Goal: Task Accomplishment & Management: Manage account settings

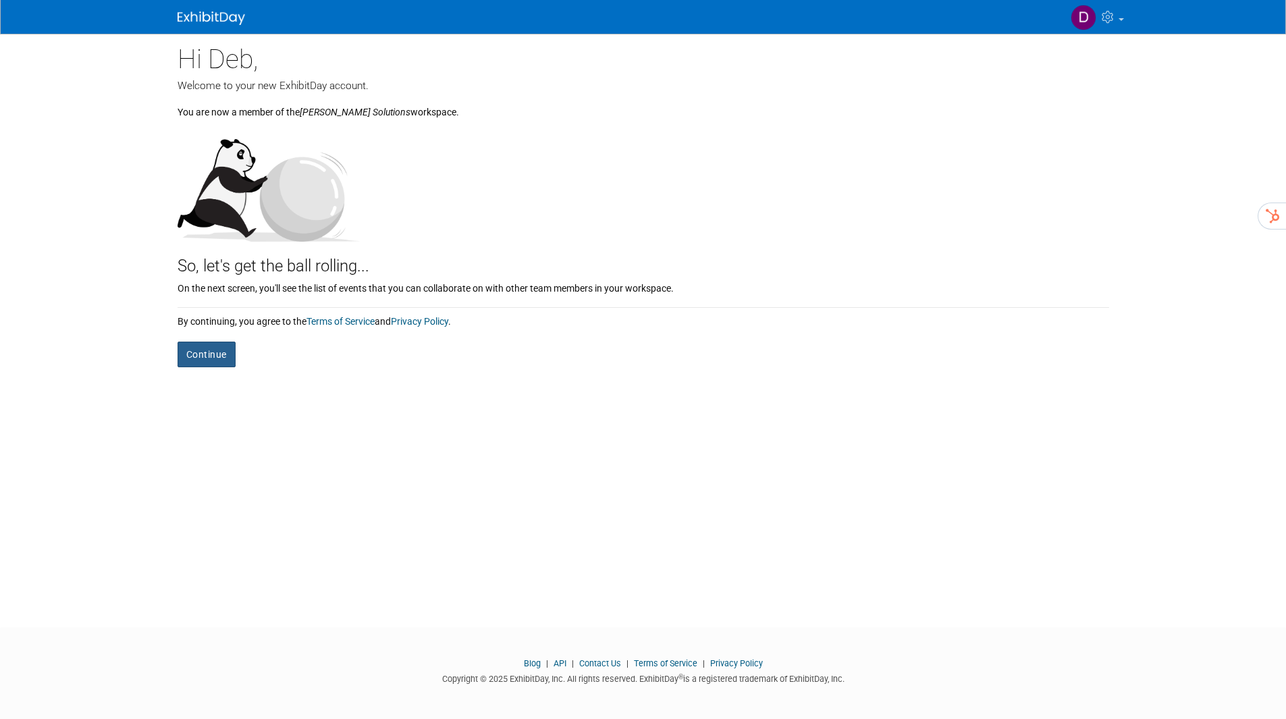
click at [198, 352] on button "Continue" at bounding box center [206, 354] width 58 height 26
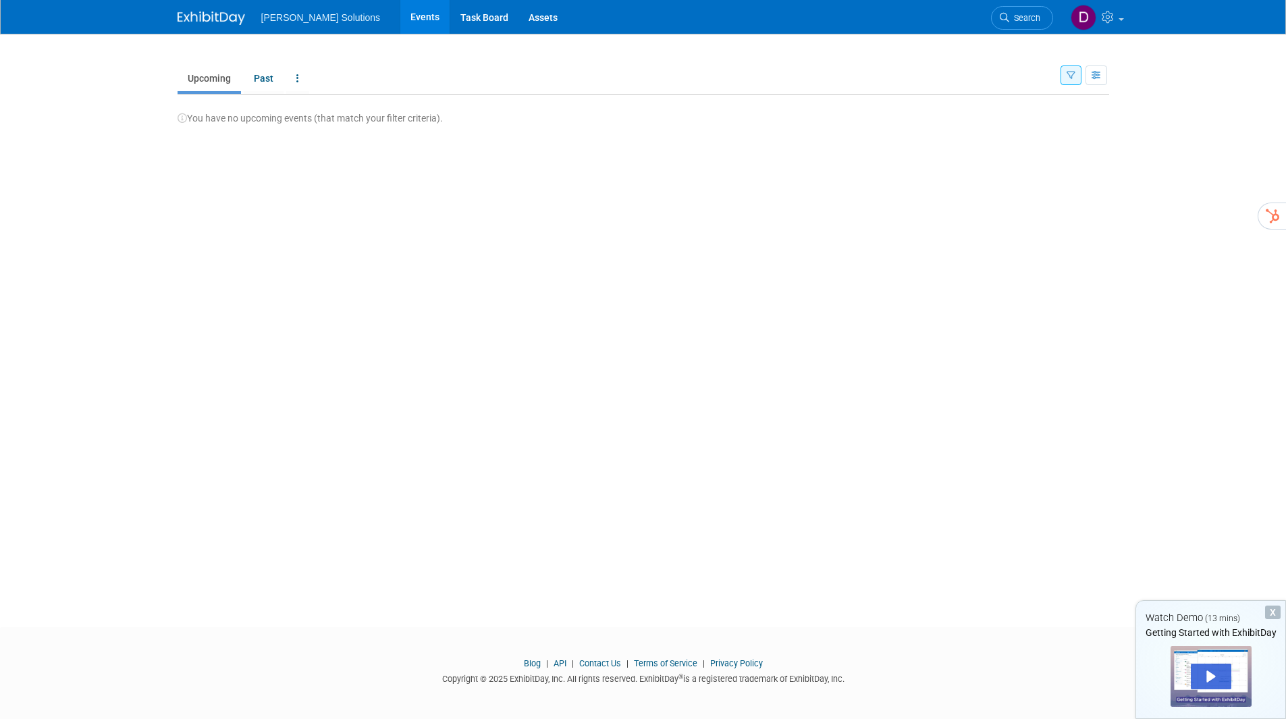
click at [400, 12] on link "Events" at bounding box center [424, 17] width 49 height 34
click at [450, 14] on link "Task Board" at bounding box center [484, 17] width 68 height 34
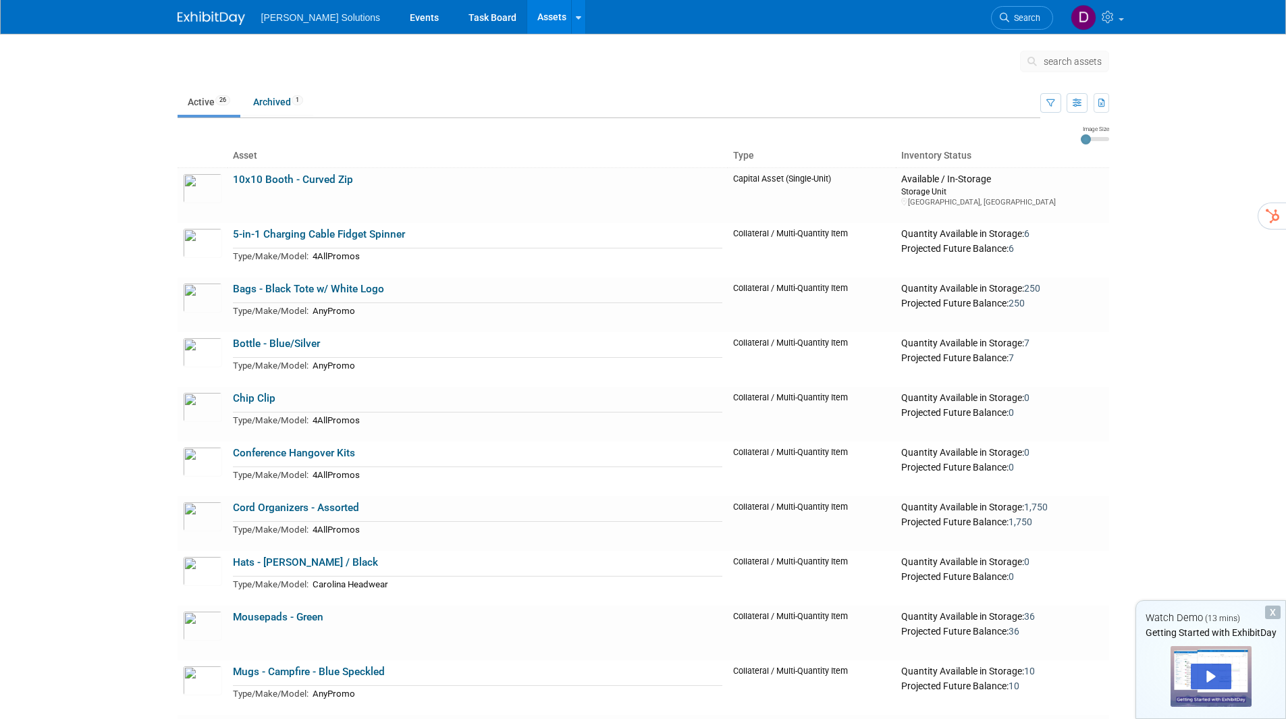
click at [200, 101] on link "Active 26" at bounding box center [208, 102] width 63 height 26
click at [400, 17] on link "Events" at bounding box center [424, 17] width 49 height 34
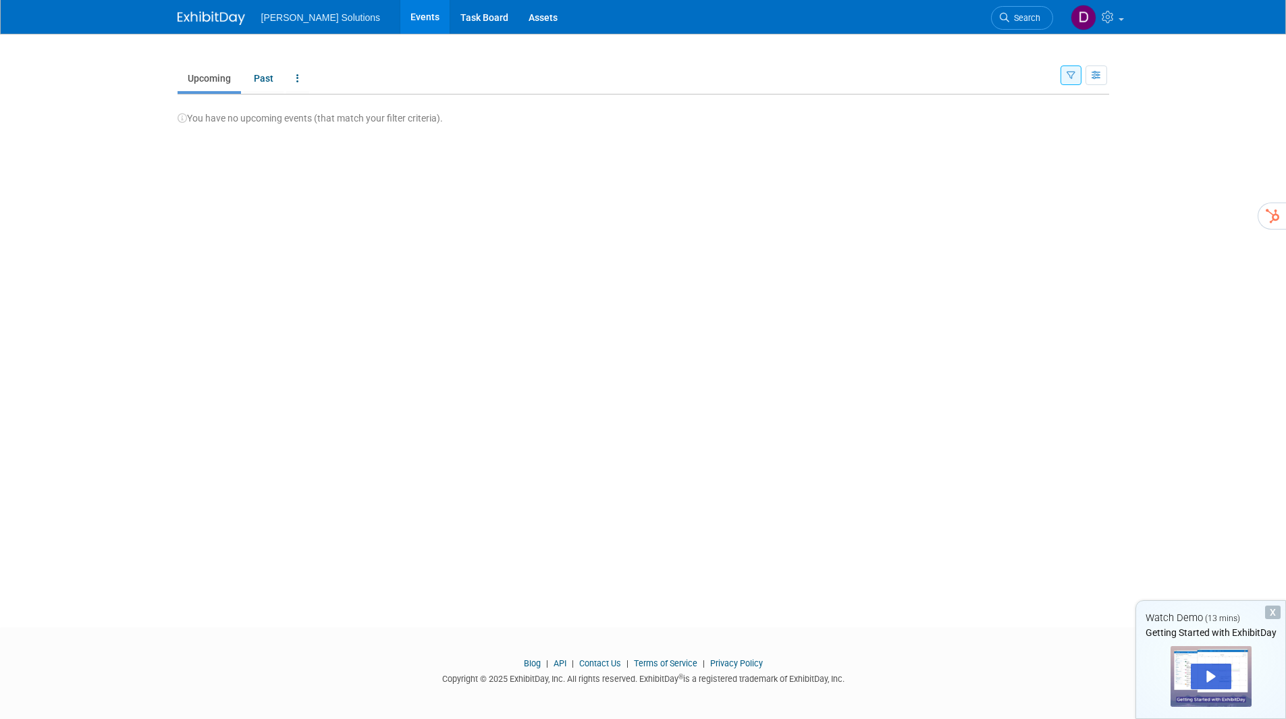
click at [901, 140] on div "New Event Duplicate Event Warning There is another event in your workspace with…" at bounding box center [643, 318] width 952 height 569
click at [1078, 11] on img at bounding box center [1083, 18] width 26 height 26
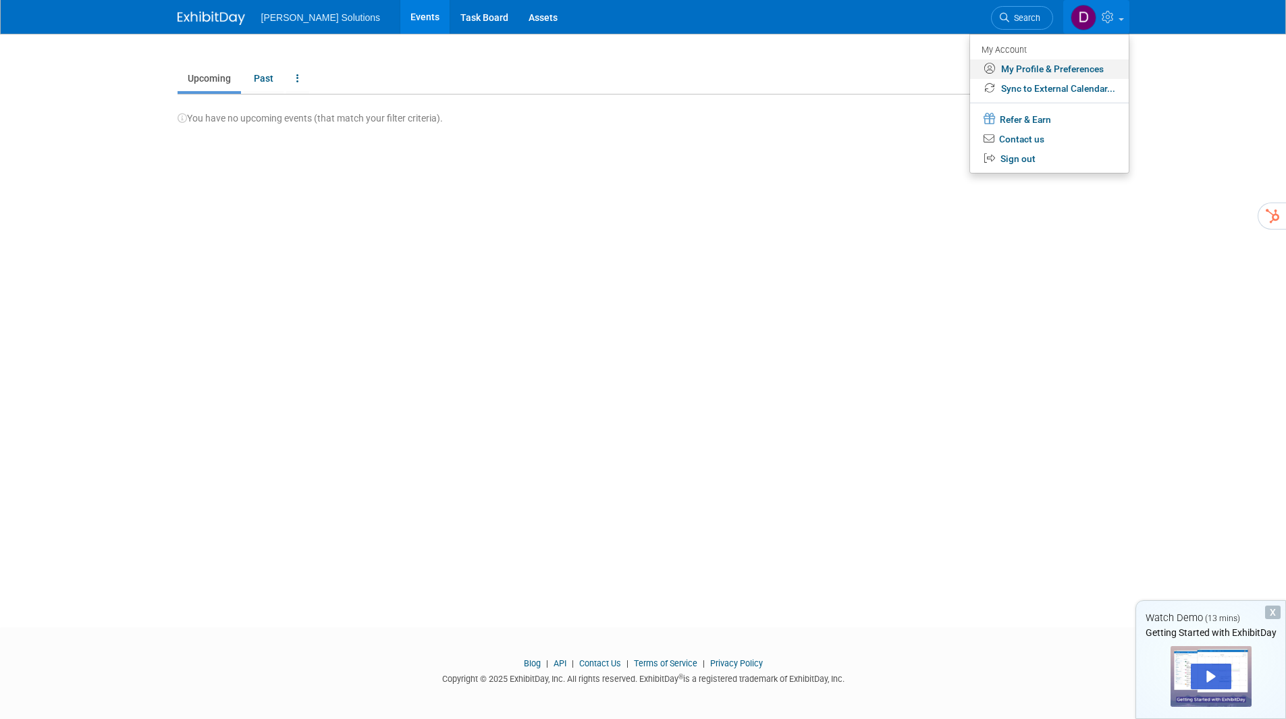
click at [1027, 69] on link "My Profile & Preferences" at bounding box center [1049, 69] width 159 height 20
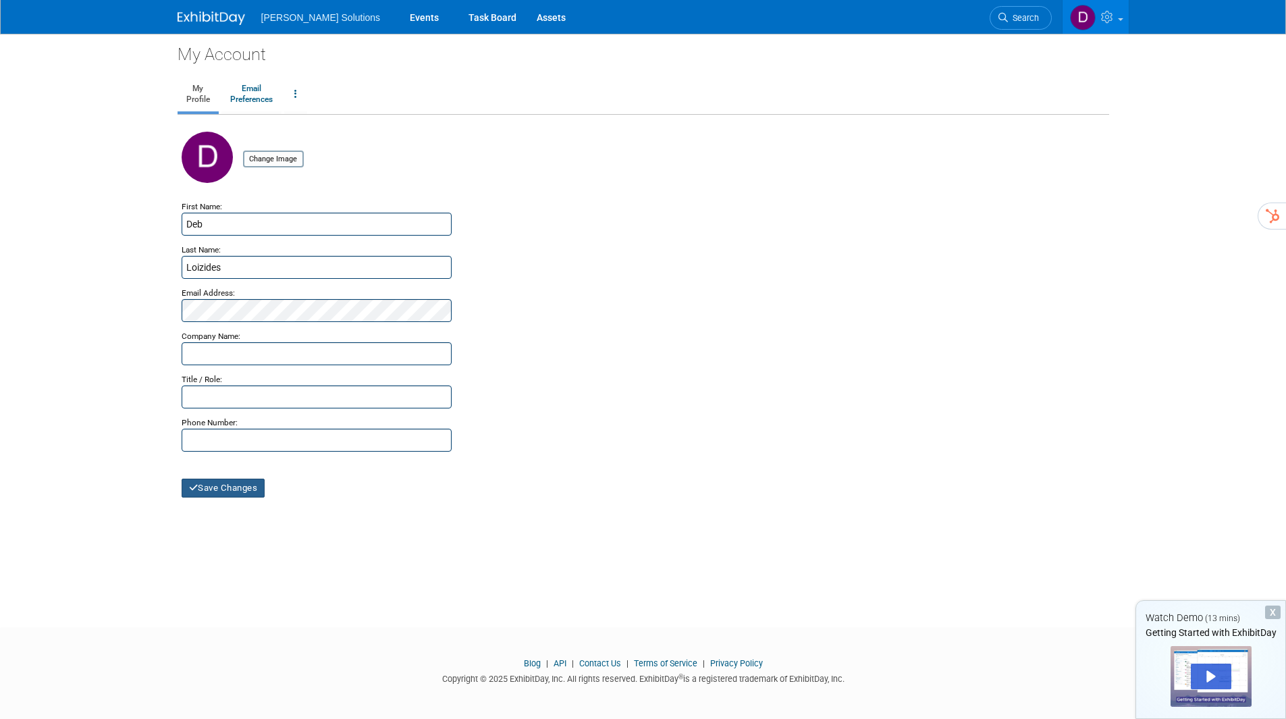
click at [205, 490] on button "Save Changes" at bounding box center [224, 487] width 84 height 19
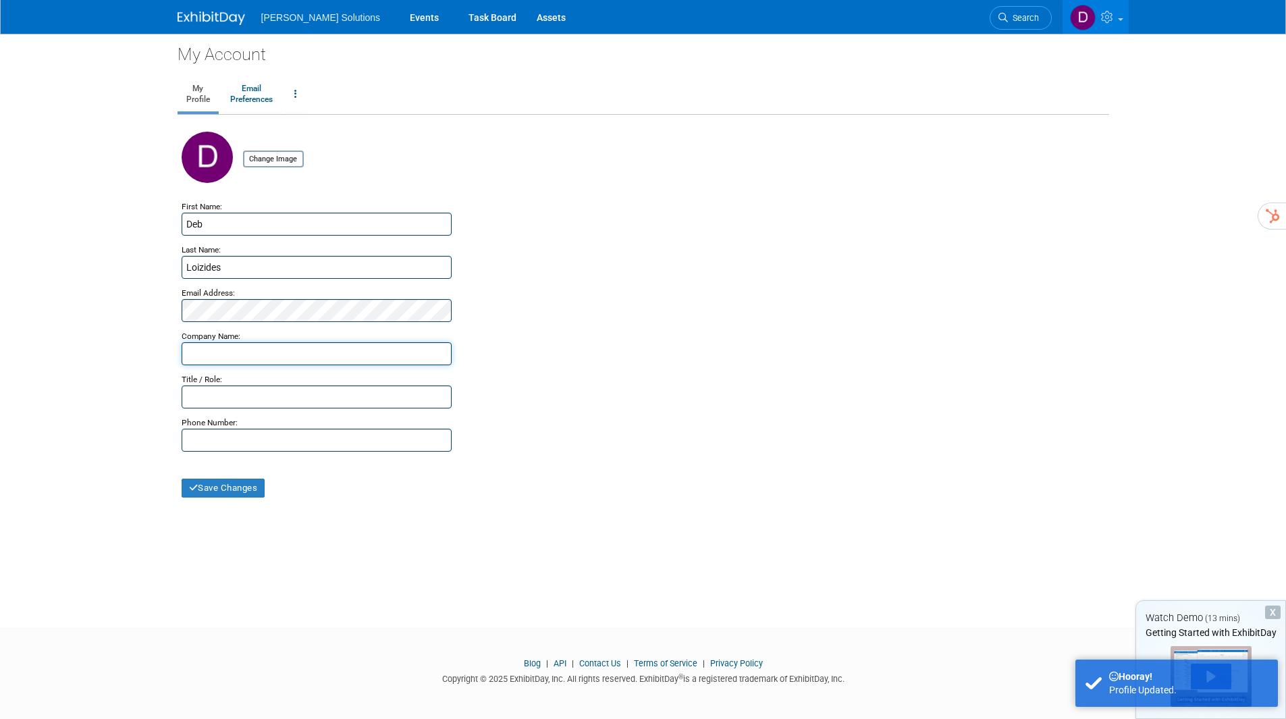
click at [246, 352] on input "text" at bounding box center [317, 353] width 270 height 23
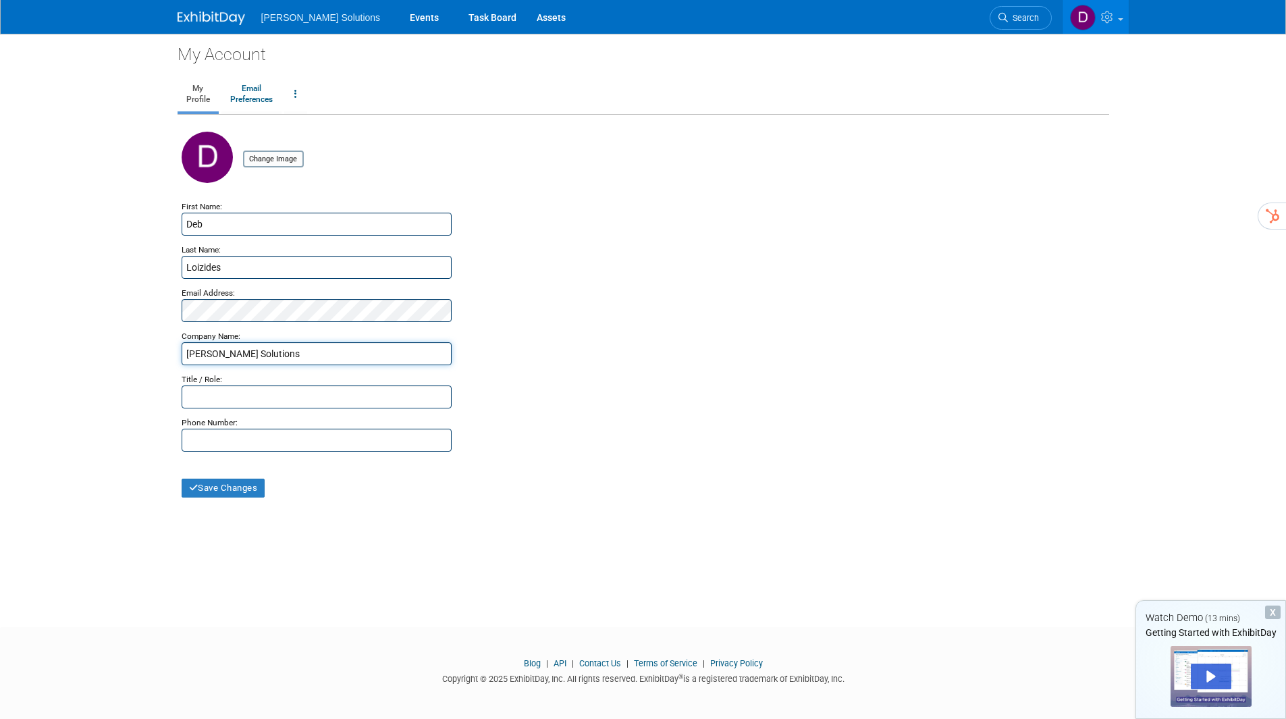
type input "[PERSON_NAME] Solutions"
click at [263, 394] on input "text" at bounding box center [317, 396] width 270 height 23
type input "Sr. Channel Executive"
type input "[PHONE_NUMBER]"
click at [218, 486] on button "Save Changes" at bounding box center [224, 487] width 84 height 19
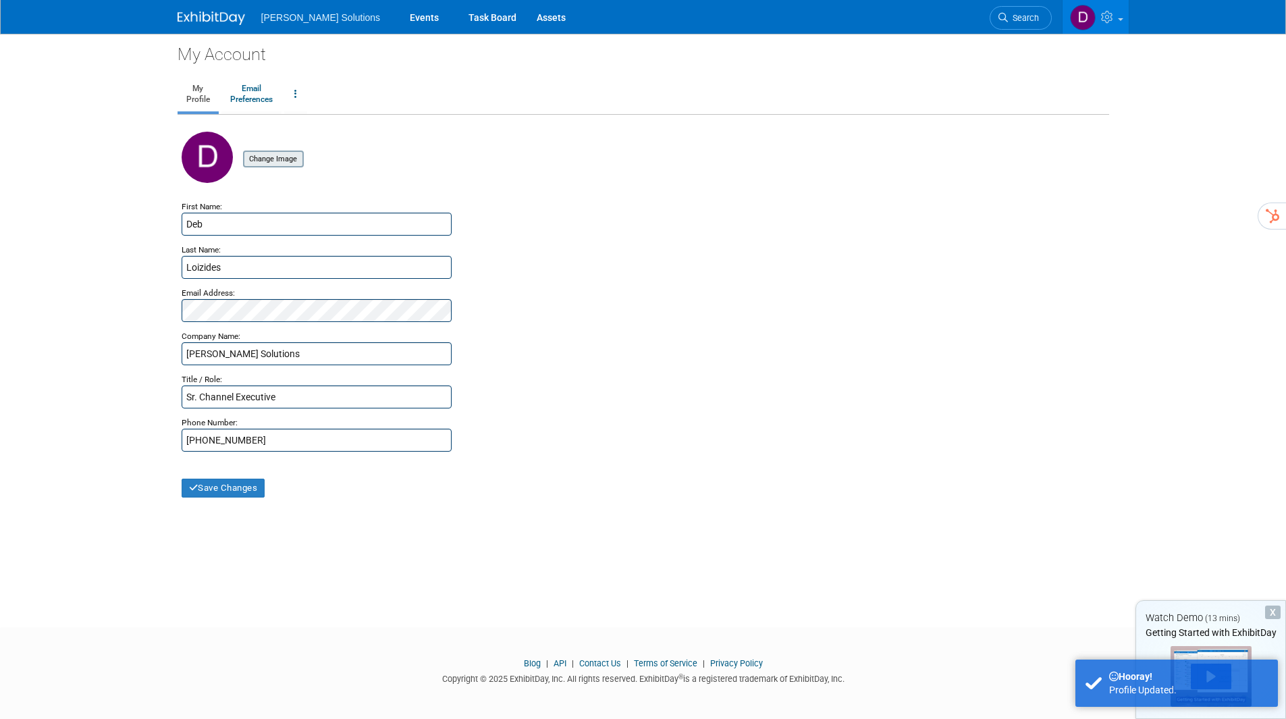
click at [280, 159] on input "file" at bounding box center [222, 159] width 161 height 15
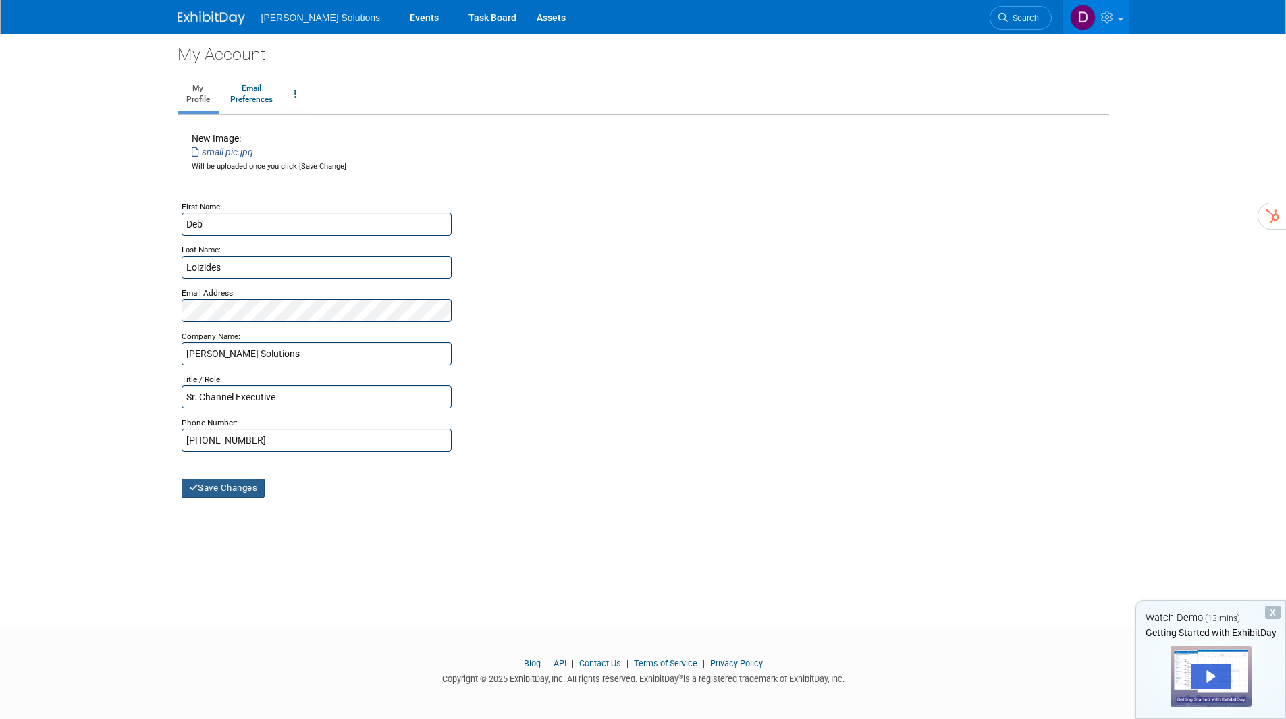
click at [225, 484] on button "Save Changes" at bounding box center [224, 487] width 84 height 19
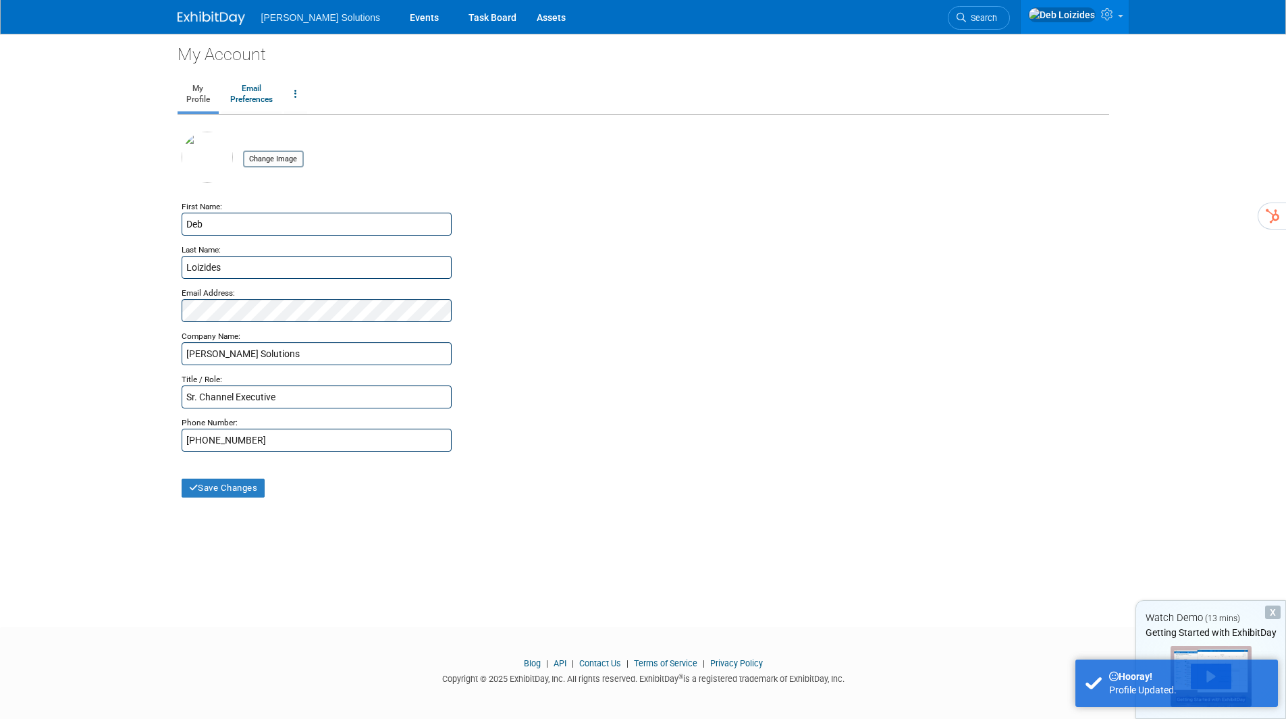
click at [1058, 533] on div "My Account My Profile Email Preferences Change Account Password Close my Accoun…" at bounding box center [643, 318] width 952 height 569
click at [1269, 609] on div "X" at bounding box center [1273, 611] width 16 height 13
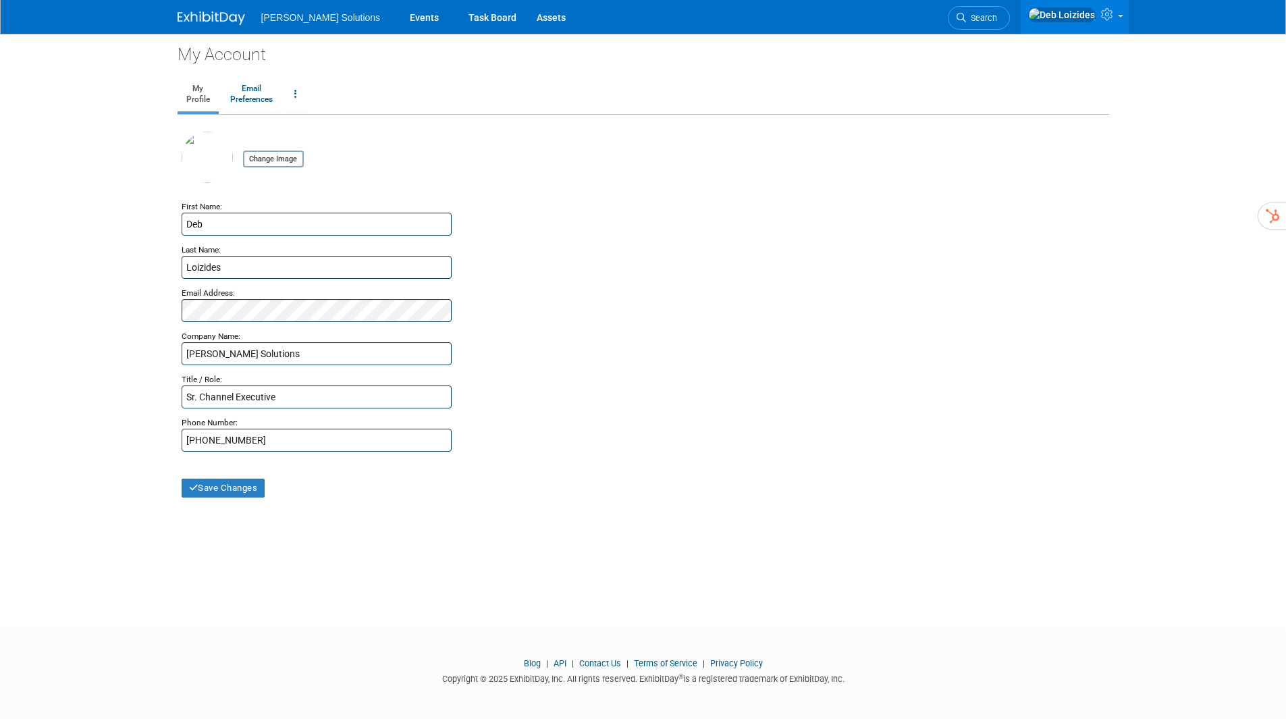
drag, startPoint x: 1276, startPoint y: 0, endPoint x: 746, endPoint y: 263, distance: 592.1
click at [746, 263] on div "Loizides" at bounding box center [643, 267] width 923 height 23
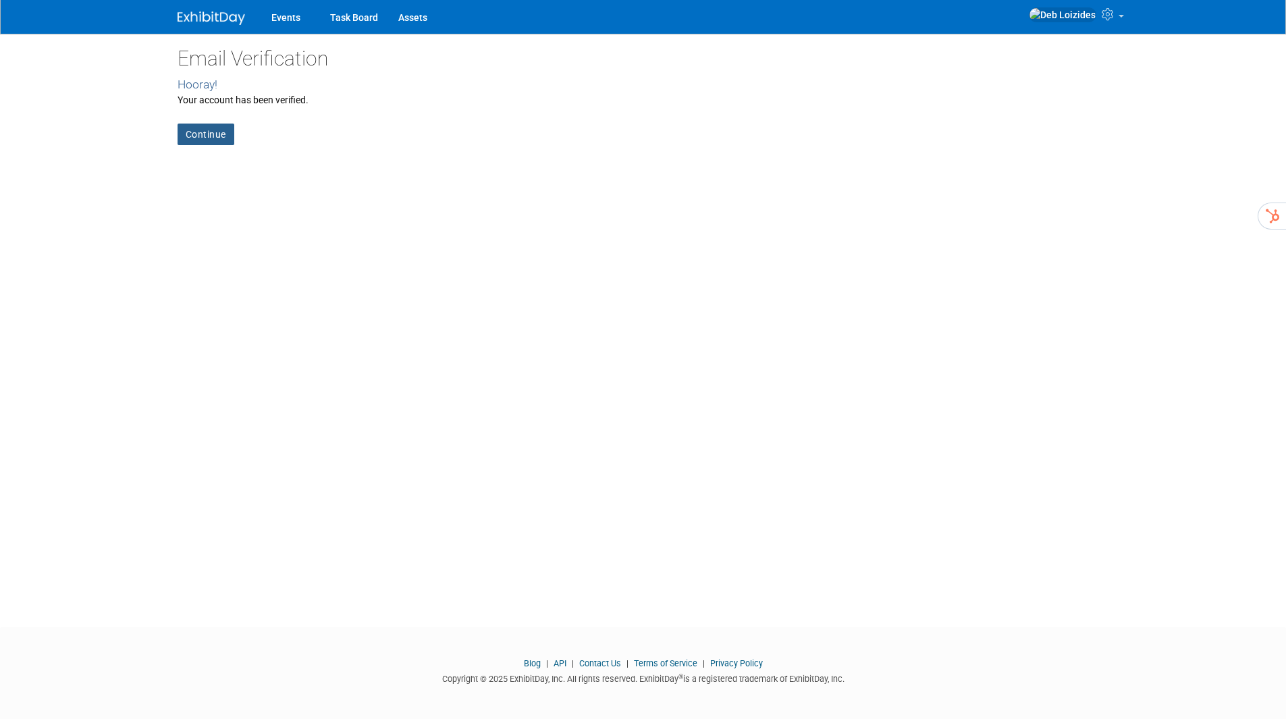
click at [208, 137] on link "Continue" at bounding box center [205, 134] width 57 height 22
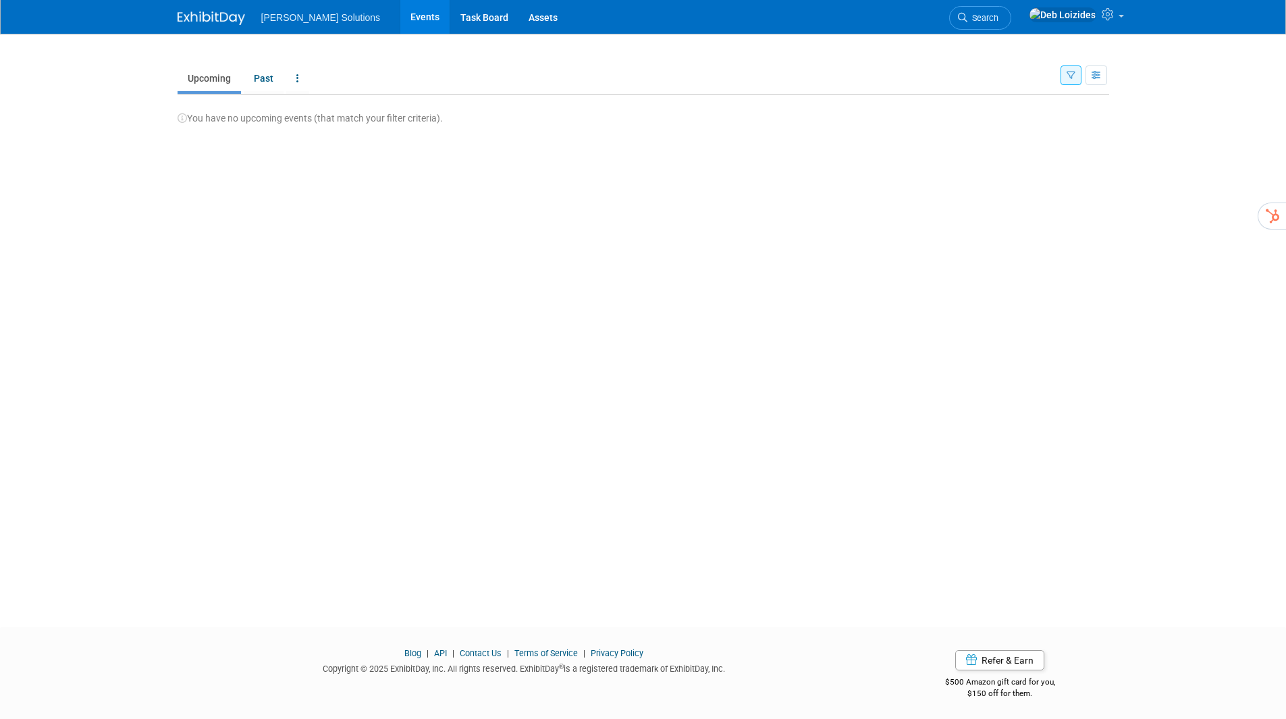
scroll to position [3, 0]
click at [198, 13] on img at bounding box center [210, 17] width 67 height 13
click at [1010, 10] on link "Search" at bounding box center [980, 18] width 62 height 24
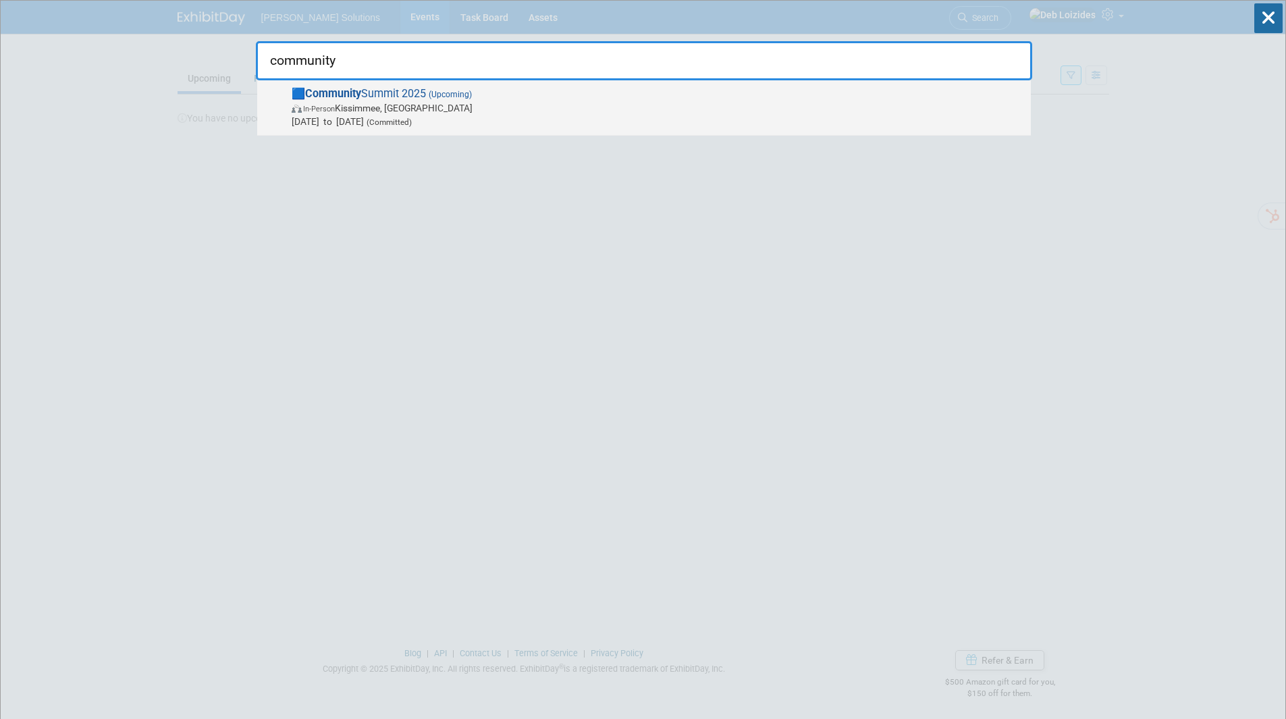
type input "community"
click at [369, 98] on span "🟦 Community Summit 2025 (Upcoming) In-Person Kissimmee, FL Oct 19, 2025 to Oct …" at bounding box center [655, 107] width 736 height 41
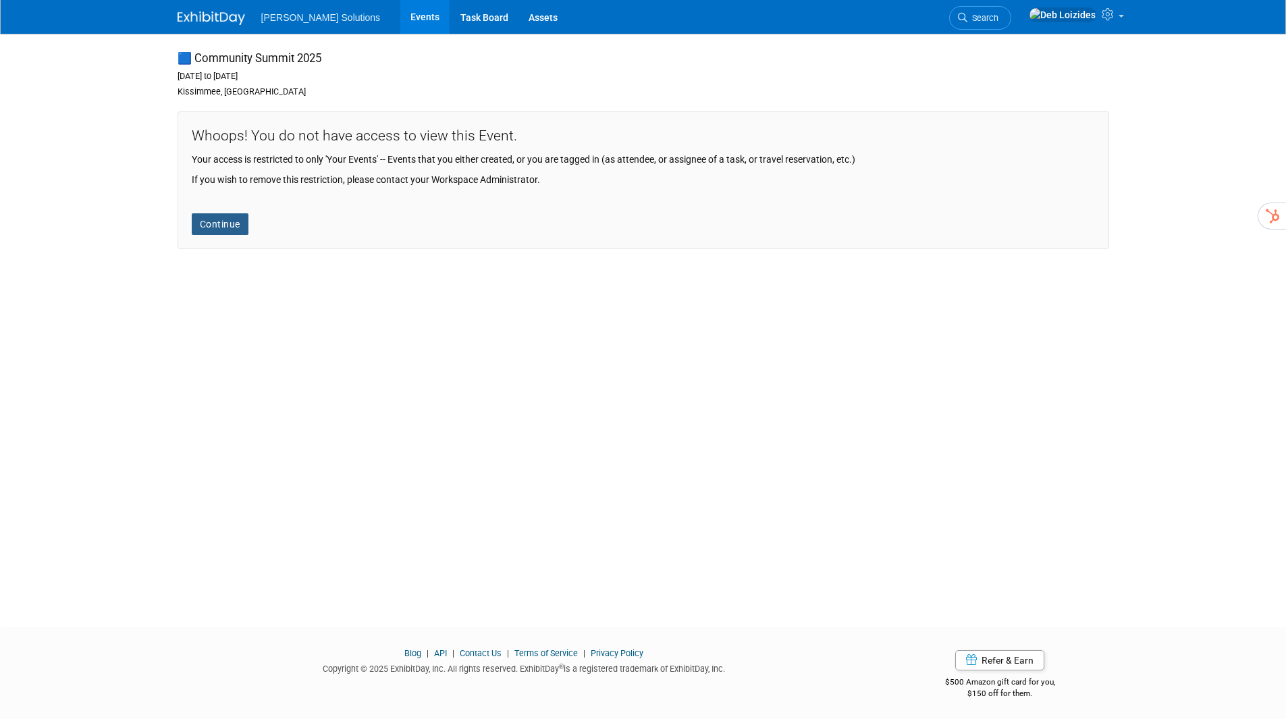
click at [227, 218] on link "Continue" at bounding box center [220, 224] width 57 height 22
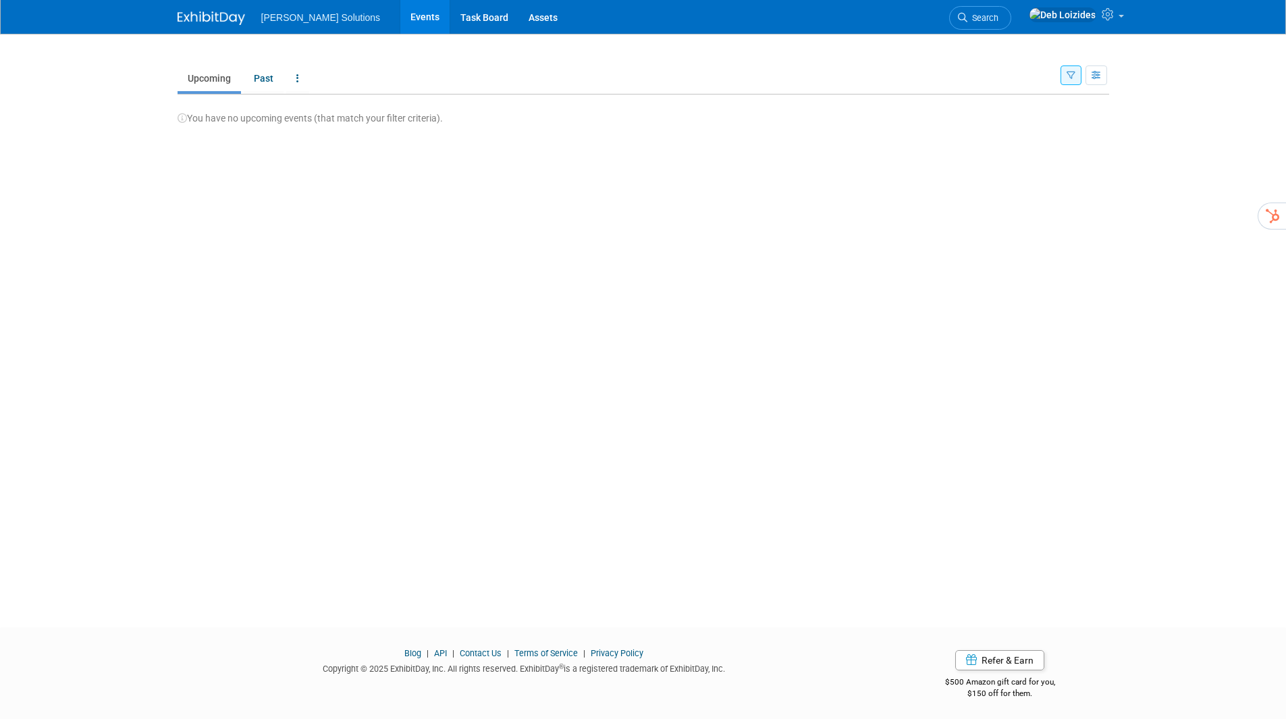
click at [400, 13] on link "Events" at bounding box center [424, 17] width 49 height 34
